Goal: Find specific page/section: Find specific page/section

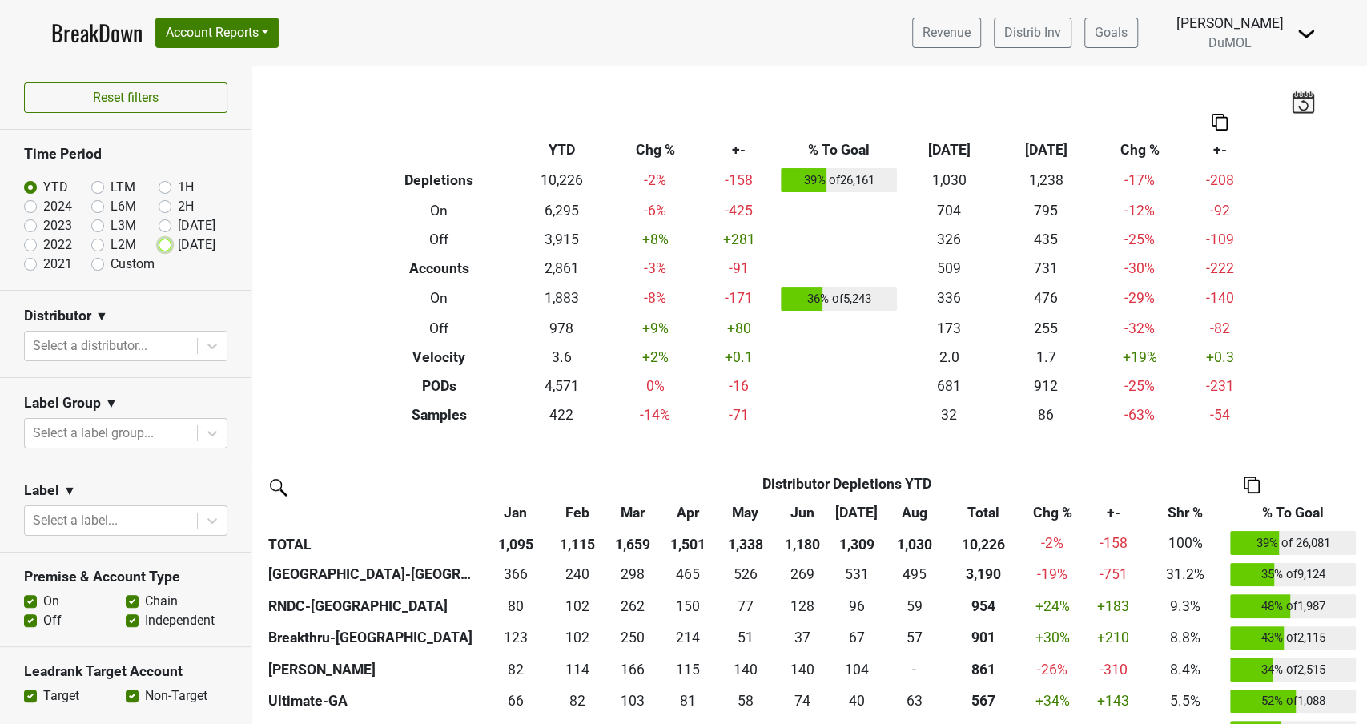
click at [172, 244] on input "Sep '25" at bounding box center [191, 244] width 64 height 16
radio input "true"
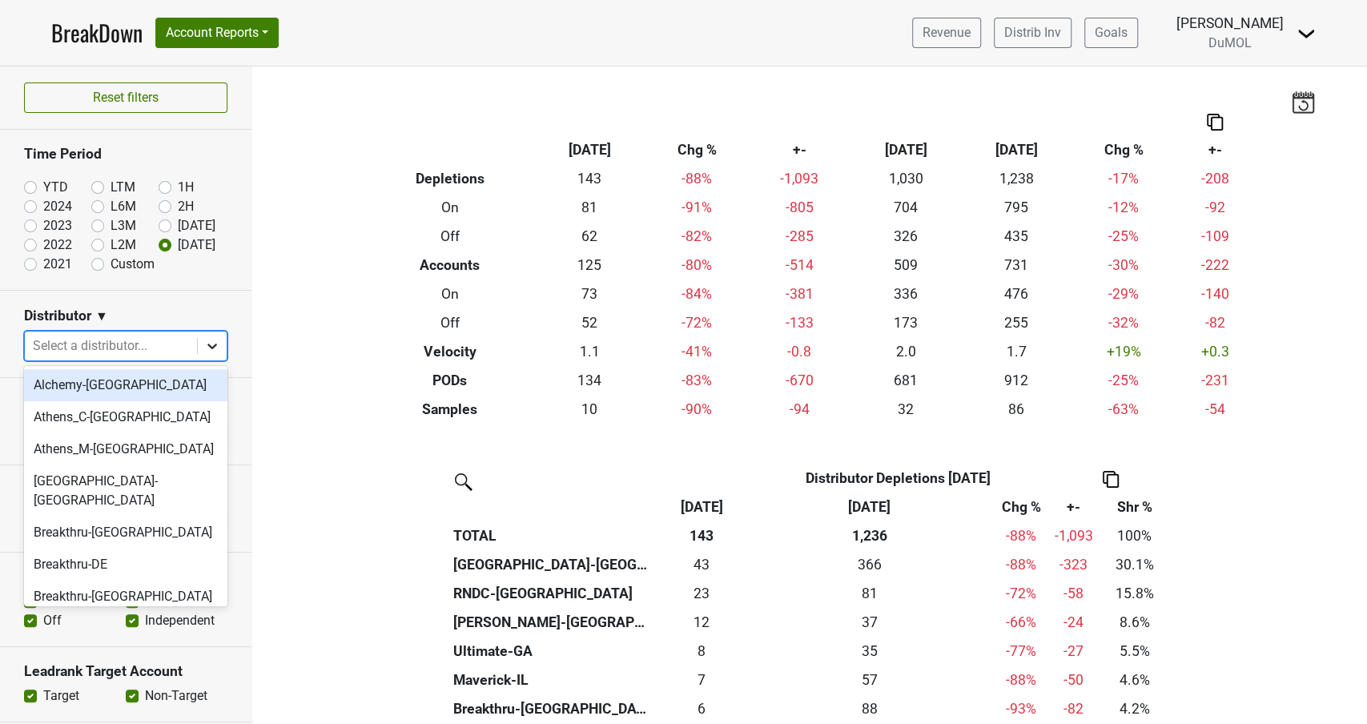
click at [211, 352] on div at bounding box center [212, 346] width 29 height 29
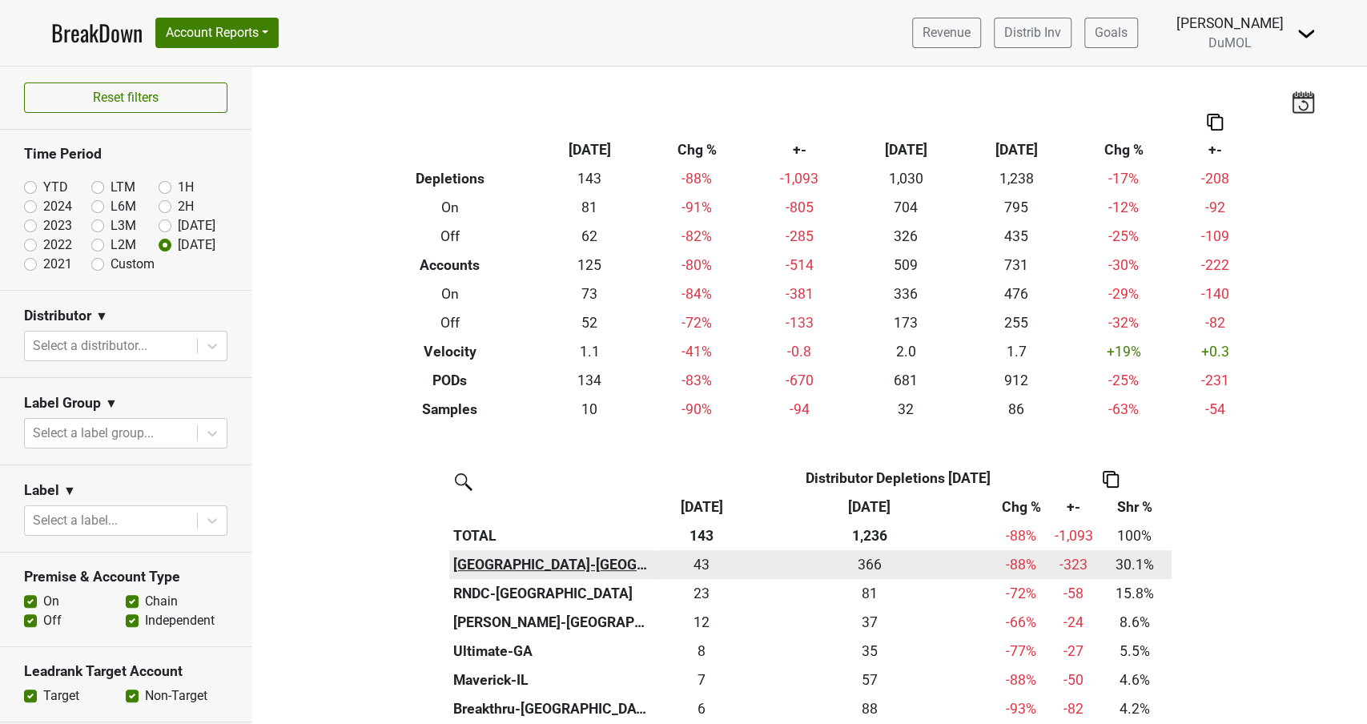
click at [463, 557] on th "[GEOGRAPHIC_DATA]-[GEOGRAPHIC_DATA]" at bounding box center [552, 564] width 207 height 29
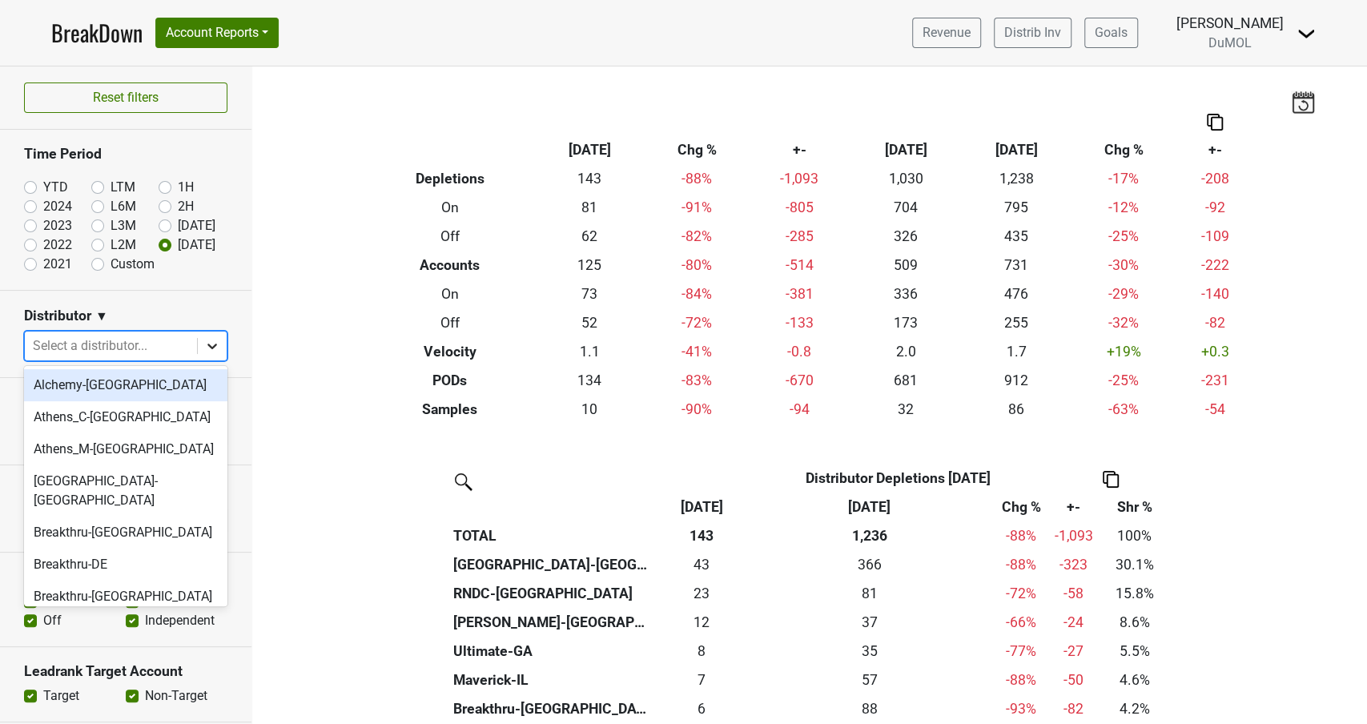
click at [214, 345] on icon at bounding box center [212, 347] width 10 height 6
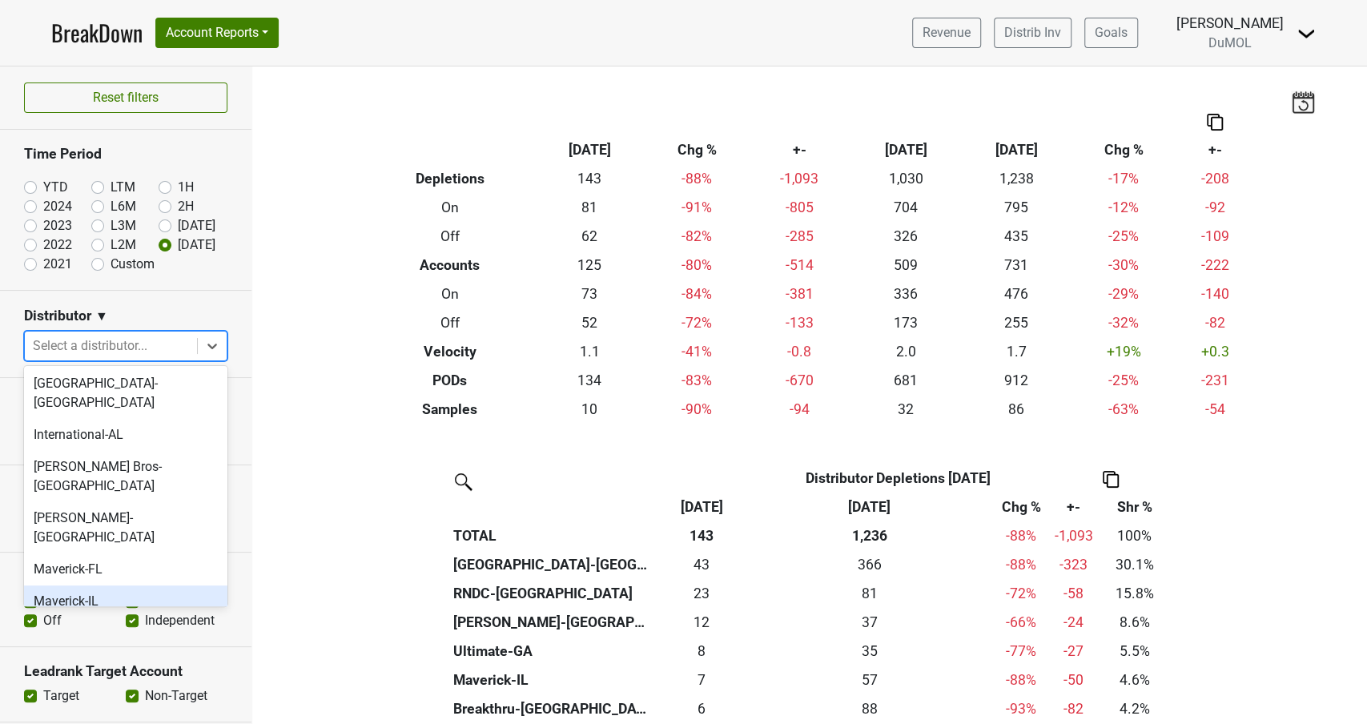
scroll to position [741, 0]
click at [71, 622] on div "[GEOGRAPHIC_DATA]-[GEOGRAPHIC_DATA]" at bounding box center [125, 647] width 203 height 51
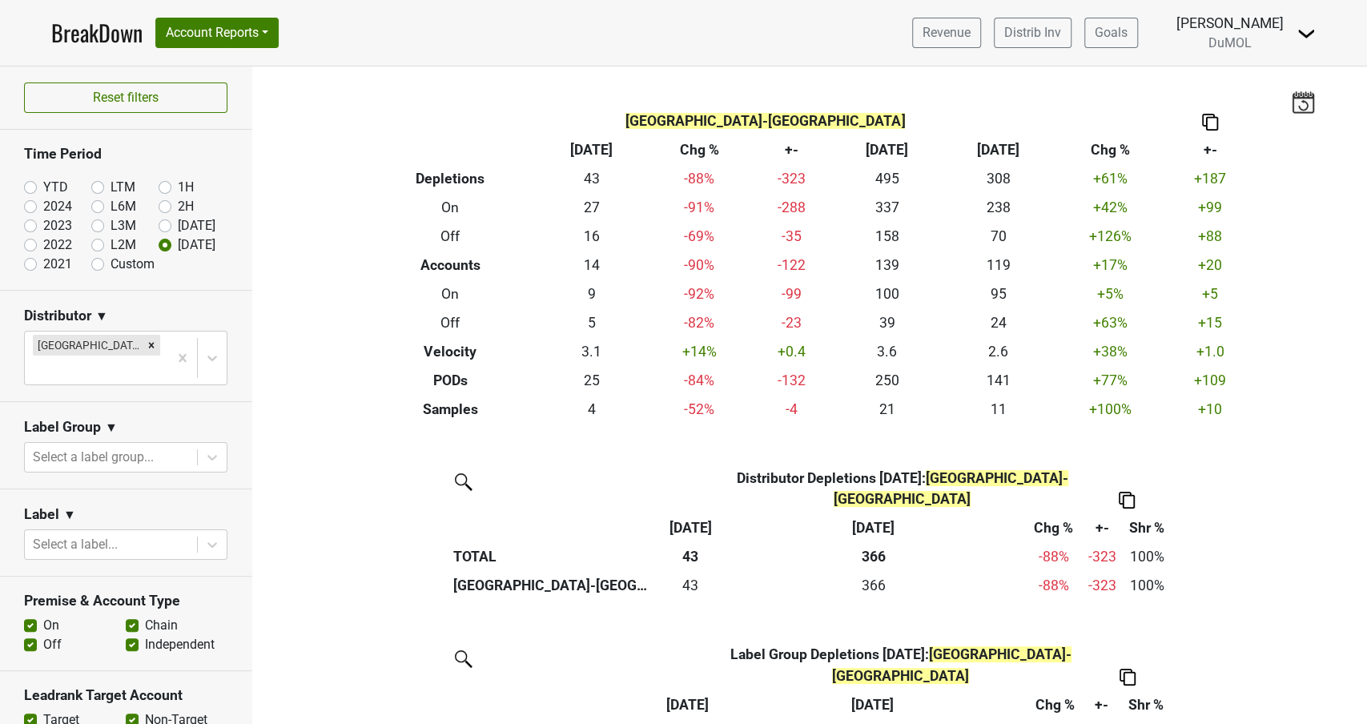
click at [1209, 122] on img at bounding box center [1210, 122] width 16 height 17
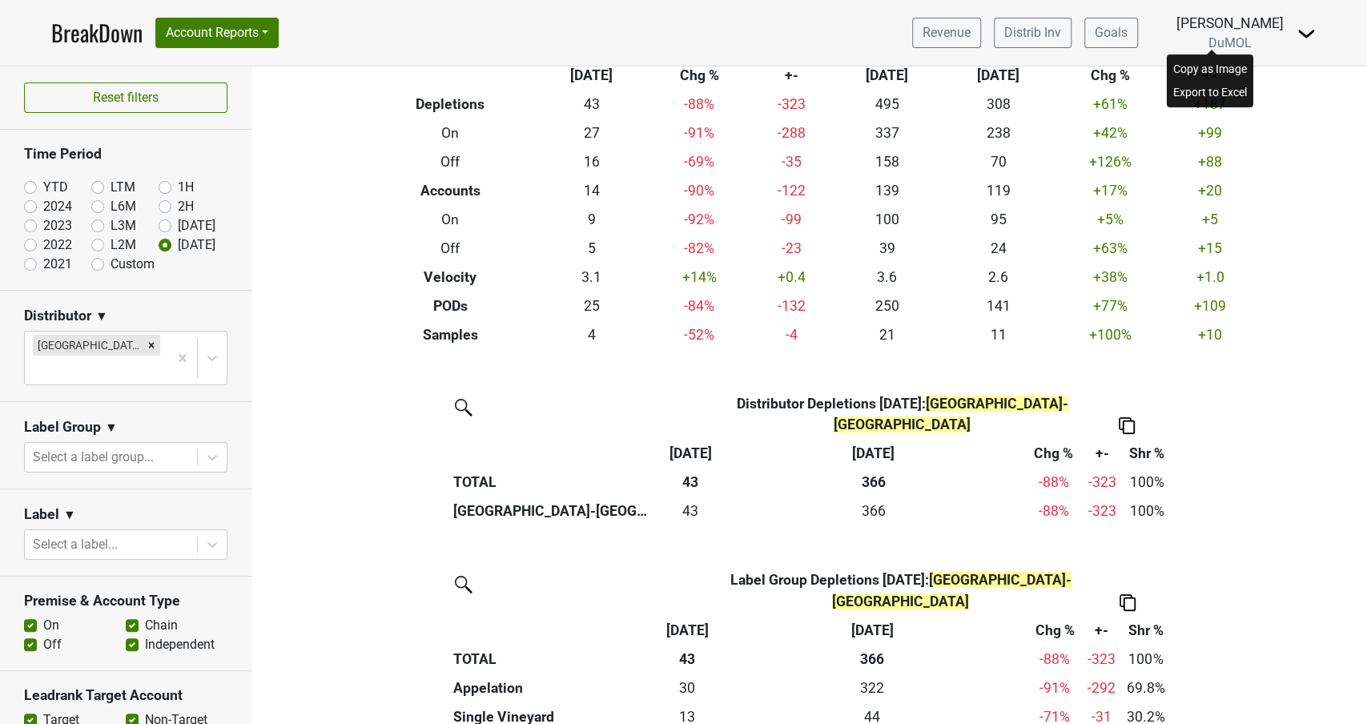
scroll to position [82, 0]
